Goal: Feedback & Contribution: Leave review/rating

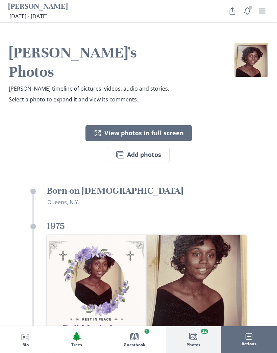
scroll to position [1898, 0]
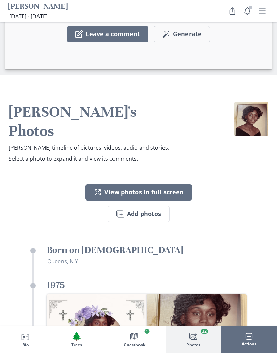
click at [142, 342] on span "Guestbook" at bounding box center [135, 344] width 22 height 5
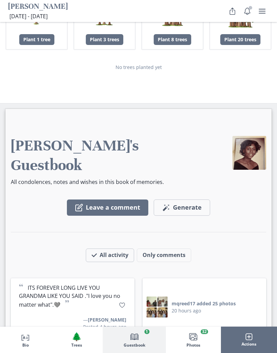
scroll to position [1500, 0]
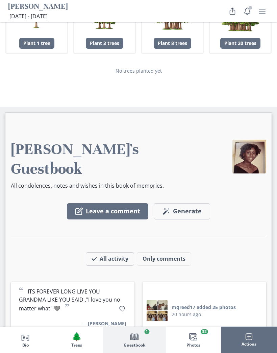
click at [124, 305] on icon "Like" at bounding box center [122, 308] width 7 height 7
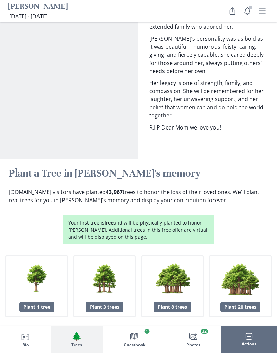
scroll to position [1238, 0]
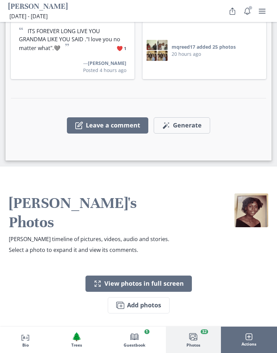
click at [137, 352] on button "Book Guestbook 1" at bounding box center [134, 339] width 63 height 26
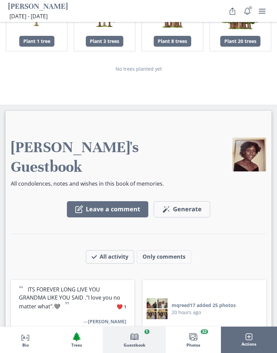
scroll to position [1500, 0]
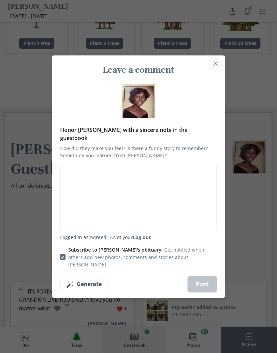
click at [187, 215] on textarea "Honor [PERSON_NAME] with a sincere note in the guestbook How did they make you …" at bounding box center [138, 198] width 157 height 66
type textarea "M"
type textarea "x"
type textarea "Mo"
type textarea "x"
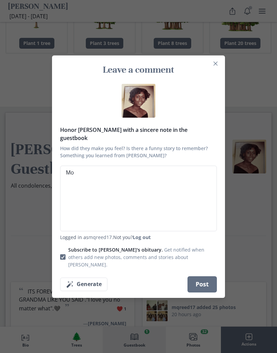
type textarea "Mom"
type textarea "x"
type textarea "Mom"
type textarea "x"
type textarea "Mom y"
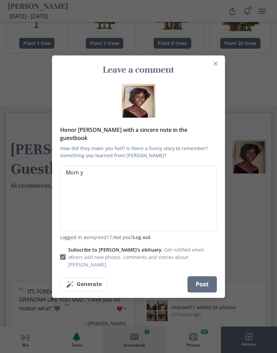
type textarea "x"
type textarea "Mom yo"
type textarea "x"
type textarea "Mom you"
type textarea "x"
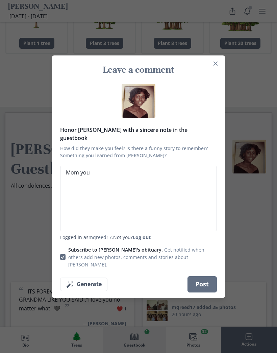
type textarea "Mom you"
type textarea "x"
type textarea "Mom you t"
type textarea "x"
type textarea "Mom you ta"
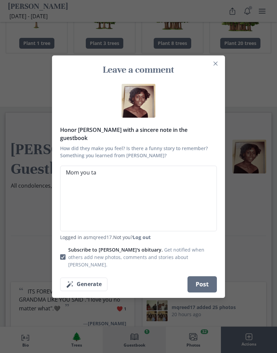
type textarea "x"
type textarea "Mom you tau"
type textarea "x"
type textarea "Mom you taug"
type textarea "x"
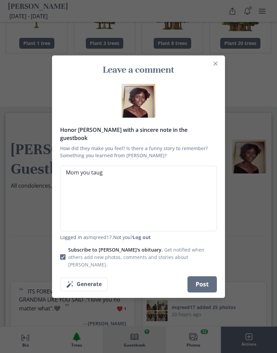
type textarea "Mom you taugh"
type textarea "x"
type textarea "Mom you taught"
type textarea "x"
type textarea "Mom you taught"
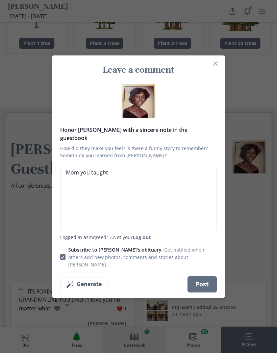
type textarea "x"
type textarea "Mom you taught m"
type textarea "x"
type textarea "Mom you taught me"
type textarea "x"
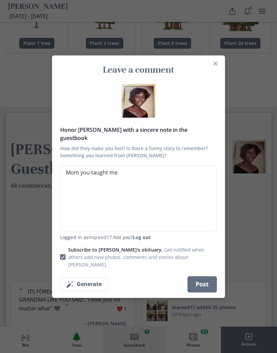
type textarea "Mom you taught me"
type textarea "x"
type textarea "Mom you taught me s"
type textarea "x"
type textarea "Mom you taught me so"
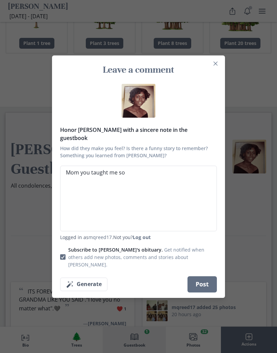
type textarea "x"
type textarea "Mom you taught me so"
type textarea "x"
type textarea "Mom you taught me so m"
type textarea "x"
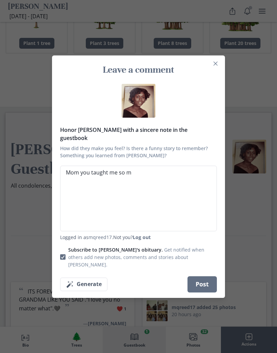
type textarea "Mom you taught me so ms"
type textarea "x"
type textarea "Mom you taught me so msn"
type textarea "x"
type textarea "Mom you taught me so msny"
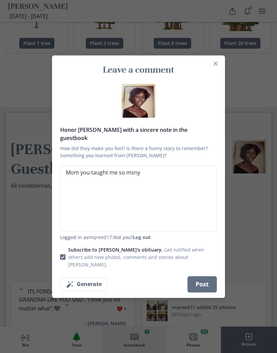
type textarea "x"
type textarea "Mom you taught me so many"
type textarea "x"
type textarea "Mom you taught me so many"
type textarea "x"
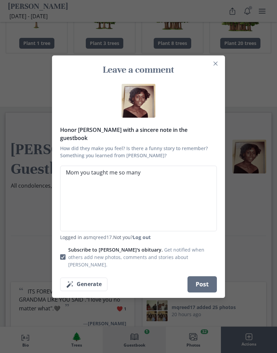
type textarea "Mom you taught me so many t"
type textarea "x"
type textarea "Mom you taught me so many th"
type textarea "x"
type textarea "Mom you taught me so many thi"
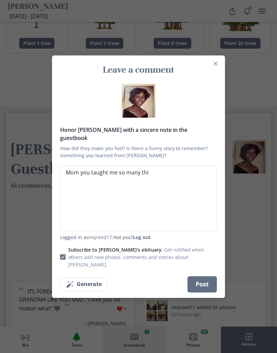
type textarea "x"
type textarea "Mom you taught me so many thin"
type textarea "x"
type textarea "Mom you taught me so many thing"
type textarea "x"
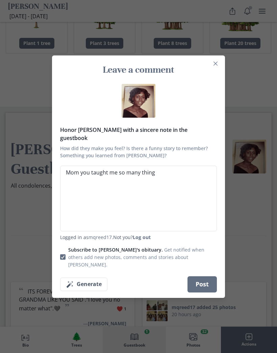
type textarea "Mom you taught me so many things"
type textarea "x"
type textarea "Mom you taught me so many things"
type textarea "x"
type textarea "Mom you taught me so many things"
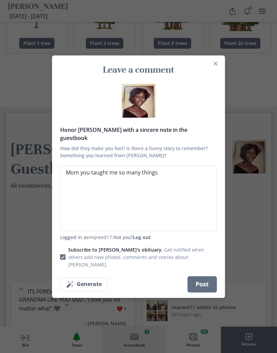
type textarea "x"
type textarea "Mom you taught me so many things,"
type textarea "x"
type textarea "Mom you taught me so many things,"
type textarea "x"
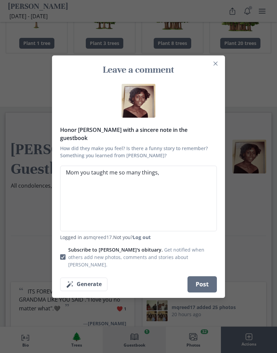
type textarea "Mom you taught me so many things, h"
type textarea "x"
type textarea "Mom you taught me so many things, ho"
type textarea "x"
type textarea "Mom you taught me so many things, how"
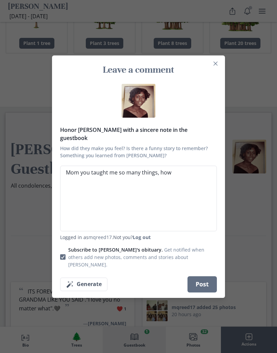
type textarea "x"
type textarea "Mom you taught me so many things, how"
type textarea "x"
type textarea "Mom you taught me so many things, how t"
type textarea "x"
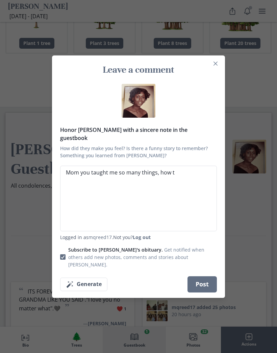
type textarea "Mom you taught me so many things, how to"
type textarea "x"
type textarea "Mom you taught me so many things, how to"
type textarea "x"
type textarea "Mom you taught me so many things, how to b"
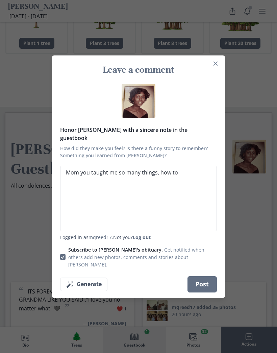
type textarea "x"
type textarea "Mom you taught me so many things, how to be"
type textarea "x"
type textarea "Mom you taught me so many things, how to be"
type textarea "x"
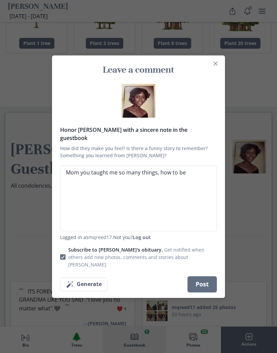
type textarea "Mom you taught me so many things, how to be a"
type textarea "x"
type textarea "Mom you taught me so many things, how to be a"
type textarea "x"
type textarea "Mom you taught me so many things, how to be a l"
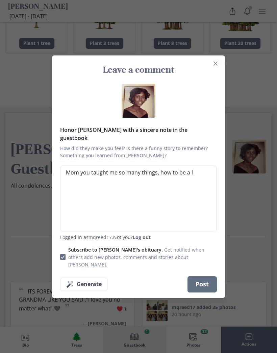
type textarea "x"
type textarea "Mom you taught me so many things, how to be a la"
type textarea "x"
type textarea "Mom you taught me so many things, how to be a lad"
type textarea "x"
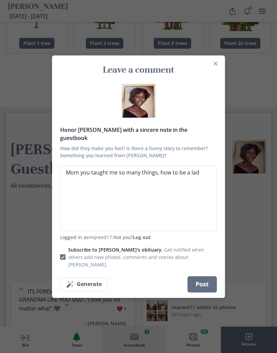
type textarea "Mom you taught me so many things, how to be a [DEMOGRAPHIC_DATA]"
type textarea "x"
type textarea "Mom you taught me so many things, how to be a [DEMOGRAPHIC_DATA],"
type textarea "x"
type textarea "Mom you taught me so many things, how to be a [DEMOGRAPHIC_DATA],"
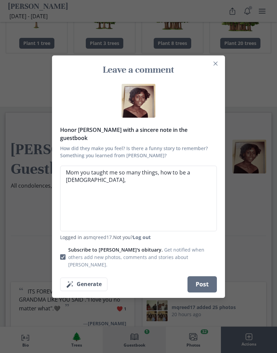
type textarea "x"
type textarea "Mom you taught me so many things, how to be a [DEMOGRAPHIC_DATA], s"
type textarea "x"
type textarea "Mom you taught me so many things, how to be a [DEMOGRAPHIC_DATA], sh"
type textarea "x"
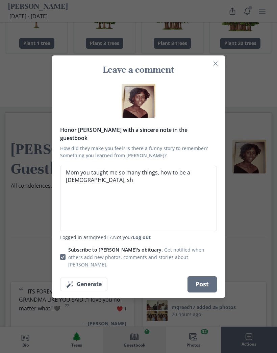
type textarea "Mom you taught me so many things, how to be a [DEMOGRAPHIC_DATA], sho"
type textarea "x"
type textarea "Mom you taught me so many things, how to be a [DEMOGRAPHIC_DATA], show"
type textarea "x"
type textarea "Mom you taught me so many things, how to be a [DEMOGRAPHIC_DATA], show"
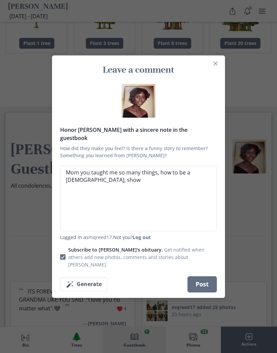
type textarea "x"
type textarea "Mom you taught me so many things, how to be a [DEMOGRAPHIC_DATA], show e"
type textarea "x"
type textarea "Mom you taught me so many things, how to be a [DEMOGRAPHIC_DATA], show em"
type textarea "x"
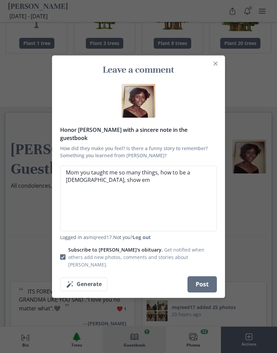
type textarea "Mom you taught me so many things, how to be a [DEMOGRAPHIC_DATA], show emp"
type textarea "x"
type textarea "Mom you taught me so many things, how to be a [DEMOGRAPHIC_DATA], show empa"
type textarea "x"
type textarea "Mom you taught me so many things, how to be a [DEMOGRAPHIC_DATA], show empat"
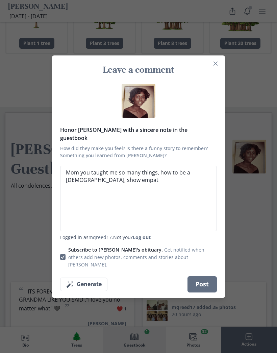
type textarea "x"
type textarea "Mom you taught me so many things, how to be a [DEMOGRAPHIC_DATA], show empath"
type textarea "x"
type textarea "Mom you taught me so many things, how to be a [DEMOGRAPHIC_DATA], show empathy"
type textarea "x"
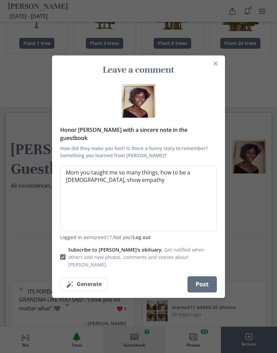
type textarea "Mom you taught me so many things, how to be a [DEMOGRAPHIC_DATA], show empathy,"
type textarea "x"
type textarea "Mom you taught me so many things, how to be a [DEMOGRAPHIC_DATA], show empathy,"
type textarea "x"
type textarea "Mom you taught me so many things, how to be a [DEMOGRAPHIC_DATA], show empathy,…"
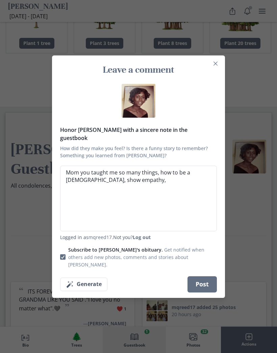
type textarea "x"
type textarea "Mom you taught me so many things, how to be a [DEMOGRAPHIC_DATA], show empathy,…"
type textarea "x"
type textarea "Mom you taught me so many things, how to be a [DEMOGRAPHIC_DATA], show empathy,…"
type textarea "x"
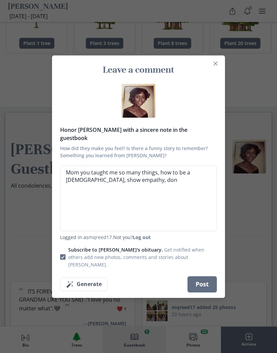
type textarea "Mom you taught me so many things, how to be a [DEMOGRAPHIC_DATA], show empathy,…"
type textarea "x"
type textarea "Mom you taught me so many things, how to be a [DEMOGRAPHIC_DATA], show empathy,…"
type textarea "x"
type textarea "Mom you taught me so many things, how to be a [DEMOGRAPHIC_DATA], show empathy,…"
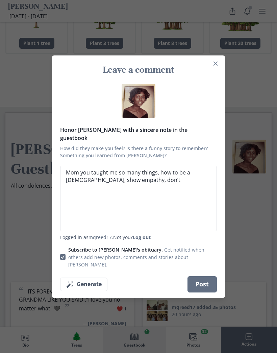
type textarea "x"
type textarea "Mom you taught me so many things, how to be a [DEMOGRAPHIC_DATA], show empathy,…"
type textarea "x"
type textarea "Mom you taught me so many things, how to be a [DEMOGRAPHIC_DATA], show empathy,…"
type textarea "x"
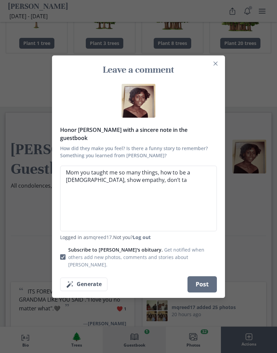
type textarea "Mom you taught me so many things, how to be a [DEMOGRAPHIC_DATA], show empathy,…"
type textarea "x"
type textarea "Mom you taught me so many things, how to be a [DEMOGRAPHIC_DATA], show empathy,…"
type textarea "x"
type textarea "Mom you taught me so many things, how to be a [DEMOGRAPHIC_DATA], show empathy,…"
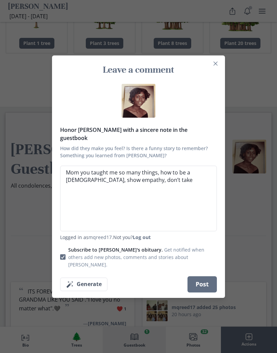
type textarea "x"
type textarea "Mom you taught me so many things, how to be a [DEMOGRAPHIC_DATA], show empathy,…"
type textarea "x"
type textarea "Mom you taught me so many things, how to be a [DEMOGRAPHIC_DATA], show empathy,…"
type textarea "x"
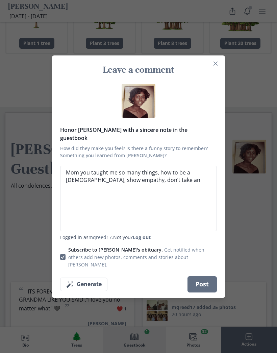
type textarea "Mom you taught me so many things, how to be a [DEMOGRAPHIC_DATA], show empathy,…"
type textarea "x"
type textarea "Mom you taught me so many things, how to be a [DEMOGRAPHIC_DATA], show empathy,…"
type textarea "x"
type textarea "Mom you taught me so many things, how to be a [DEMOGRAPHIC_DATA], show empathy,…"
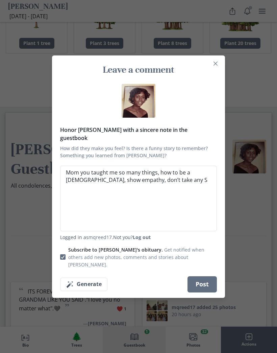
type textarea "x"
type textarea "Mom you taught me so many things, how to be a [DEMOGRAPHIC_DATA], show empathy,…"
type textarea "x"
type textarea "Mom you taught me so many things, how to be a [DEMOGRAPHIC_DATA], show empathy,…"
type textarea "x"
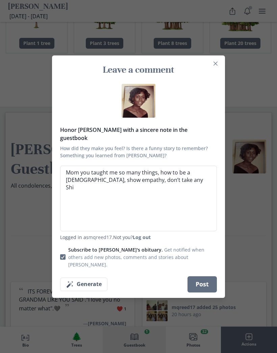
type textarea "Mom you taught me so many things, how to be a [DEMOGRAPHIC_DATA], show empathy,…"
type textarea "x"
type textarea "Mom you taught me so many things, how to be a [DEMOGRAPHIC_DATA], show empathy,…"
type textarea "x"
type textarea "Mom you taught me so many things, how to be a [DEMOGRAPHIC_DATA], show empathy,…"
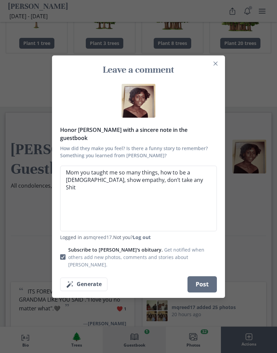
type textarea "x"
type textarea "Mom you taught me so many things, how to be a [DEMOGRAPHIC_DATA], show empathy,…"
type textarea "x"
type textarea "Mom you taught me so many things, how to be a [DEMOGRAPHIC_DATA], show empathy,…"
type textarea "x"
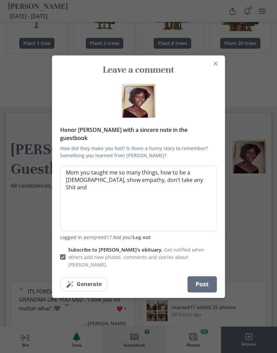
type textarea "Mom you taught me so many things, how to be a [DEMOGRAPHIC_DATA], show empathy,…"
type textarea "x"
type textarea "Mom you taught me so many things, how to be a [DEMOGRAPHIC_DATA], show empathy,…"
type textarea "x"
type textarea "Mom you taught me so many things, how to be a [DEMOGRAPHIC_DATA], show empathy,…"
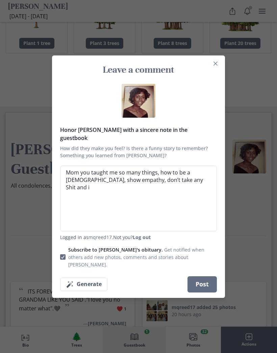
type textarea "x"
type textarea "Mom you taught me so many things, how to be a [DEMOGRAPHIC_DATA], show empathy,…"
type textarea "x"
type textarea "Mom you taught me so many things, how to be a [DEMOGRAPHIC_DATA], show empathy,…"
type textarea "x"
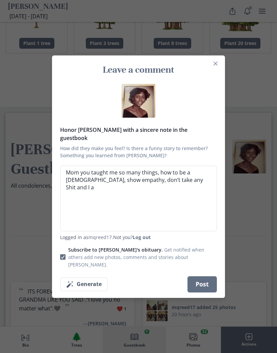
type textarea "Mom you taught me so many things, how to be a [DEMOGRAPHIC_DATA], show empathy,…"
type textarea "x"
type textarea "Mom you taught me so many things, how to be a [DEMOGRAPHIC_DATA], show empathy,…"
type textarea "x"
type textarea "Mom you taught me so many things, how to be a [DEMOGRAPHIC_DATA], show empathy,…"
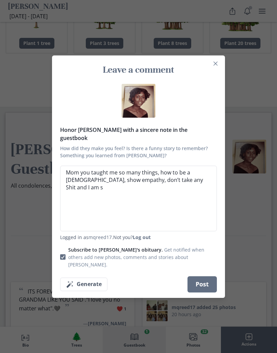
type textarea "x"
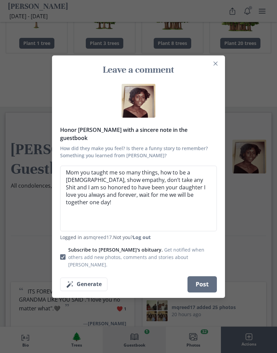
click at [163, 209] on textarea "Mom you taught me so many things, how to be a [DEMOGRAPHIC_DATA], show empathy,…" at bounding box center [138, 198] width 157 height 66
click at [207, 211] on textarea "Mom you taught me so many things, how to be a [DEMOGRAPHIC_DATA], show empathy,…" at bounding box center [138, 198] width 157 height 66
click at [201, 286] on button "Post" at bounding box center [201, 284] width 29 height 16
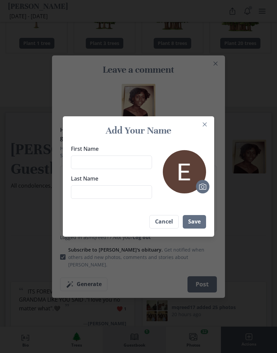
click at [135, 169] on input "First Name" at bounding box center [111, 162] width 81 height 14
click at [127, 199] on input "Last Name" at bounding box center [111, 192] width 81 height 14
click at [195, 228] on button "Save" at bounding box center [194, 222] width 23 height 14
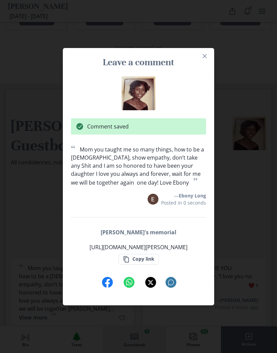
click at [204, 58] on icon "Close" at bounding box center [205, 56] width 4 height 4
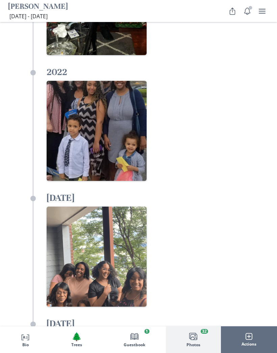
scroll to position [4215, 0]
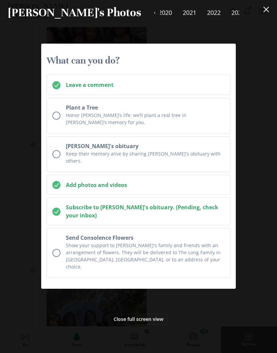
scroll to position [8496, 0]
click at [257, 4] on header "[PERSON_NAME]'s Photos 1975 1999 2000 2001 2002 2003 2004 2006 2007 2008 2009 2…" at bounding box center [138, 12] width 277 height 25
click at [267, 9] on icon "Close" at bounding box center [265, 9] width 5 height 5
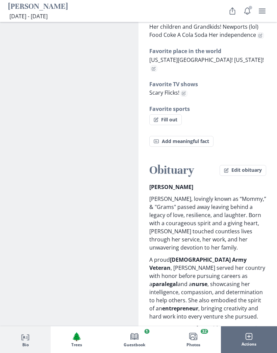
scroll to position [746, 0]
